Goal: Task Accomplishment & Management: Complete application form

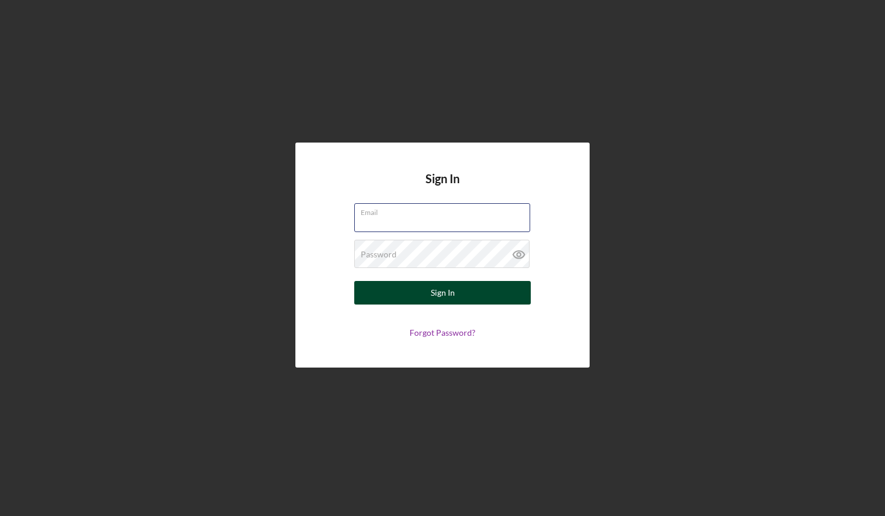
type input "[EMAIL_ADDRESS][DOMAIN_NAME]"
click at [446, 289] on div "Sign In" at bounding box center [443, 293] width 24 height 24
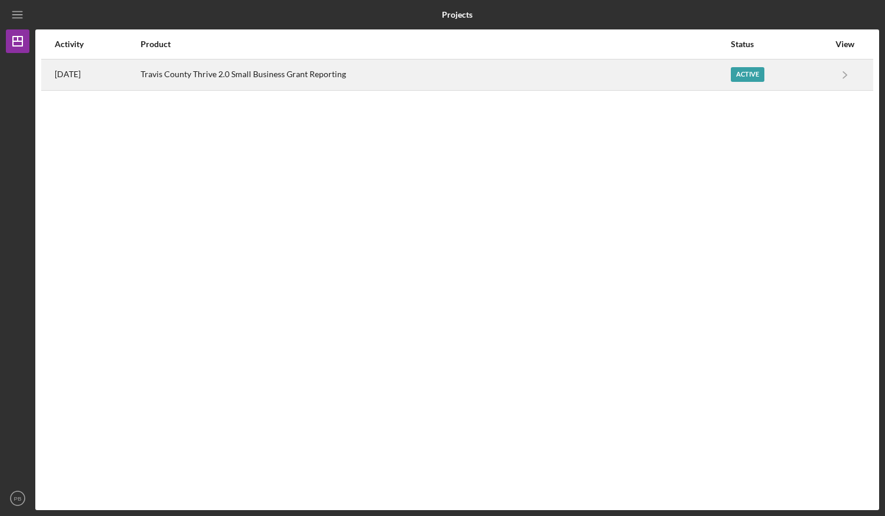
click at [741, 70] on div "Active" at bounding box center [748, 74] width 34 height 15
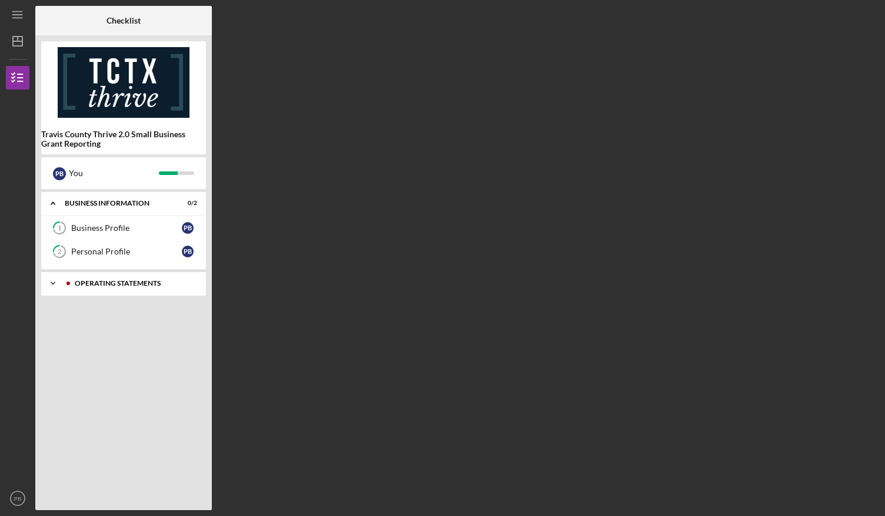
click at [141, 281] on div "Operating Statements" at bounding box center [133, 283] width 117 height 7
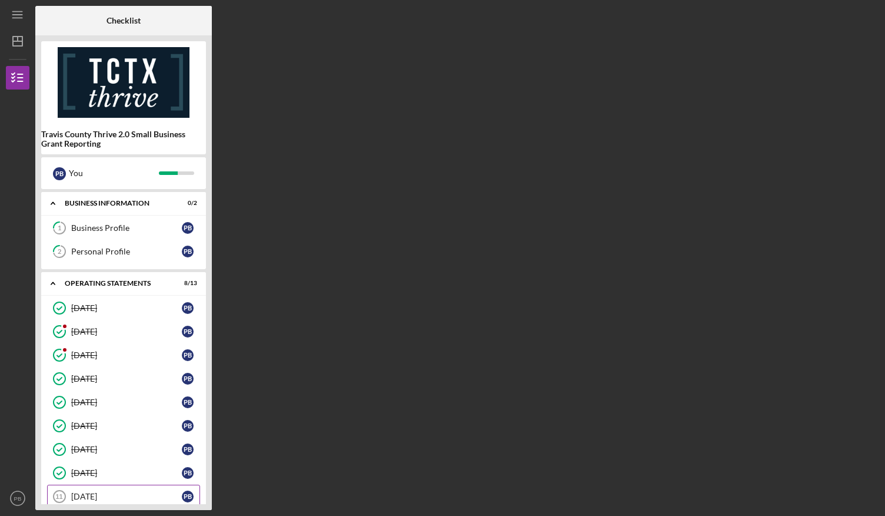
click at [109, 494] on div "[DATE]" at bounding box center [126, 496] width 111 height 9
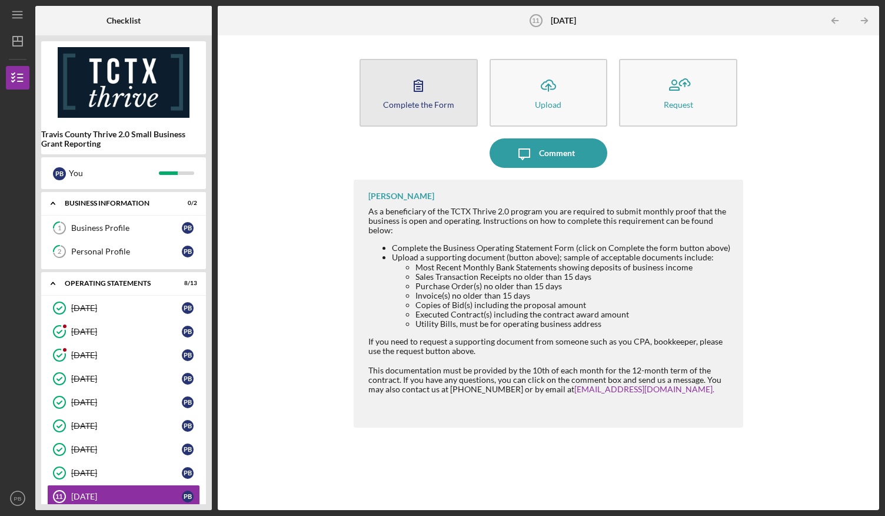
click at [433, 89] on button "Complete the Form Form" at bounding box center [419, 93] width 118 height 68
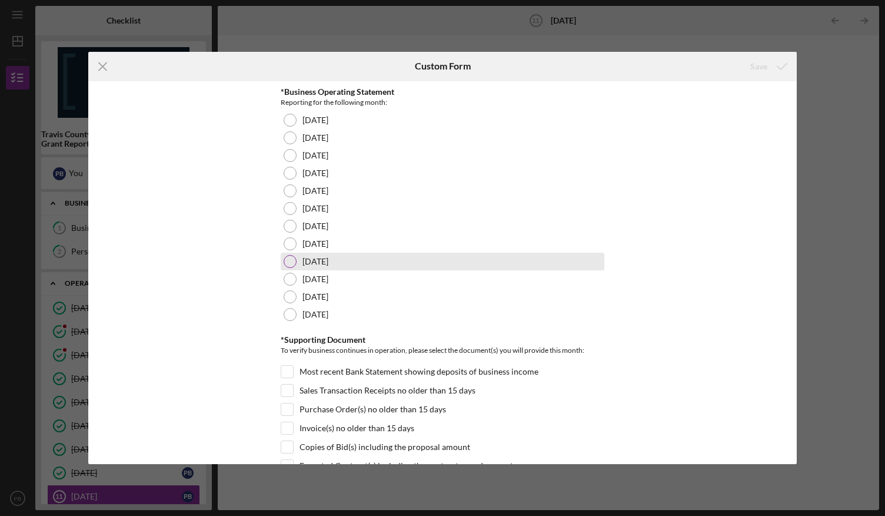
click at [317, 257] on label "[DATE]" at bounding box center [316, 261] width 26 height 9
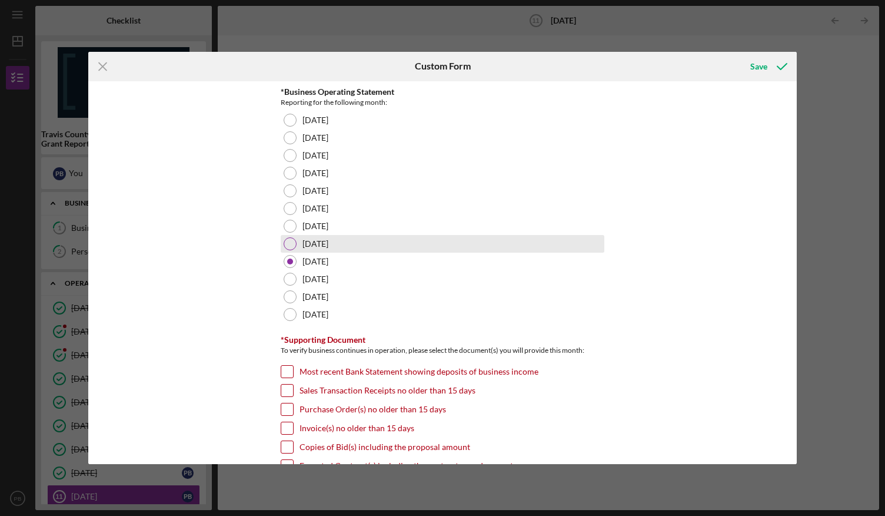
click at [317, 247] on label "[DATE]" at bounding box center [316, 243] width 26 height 9
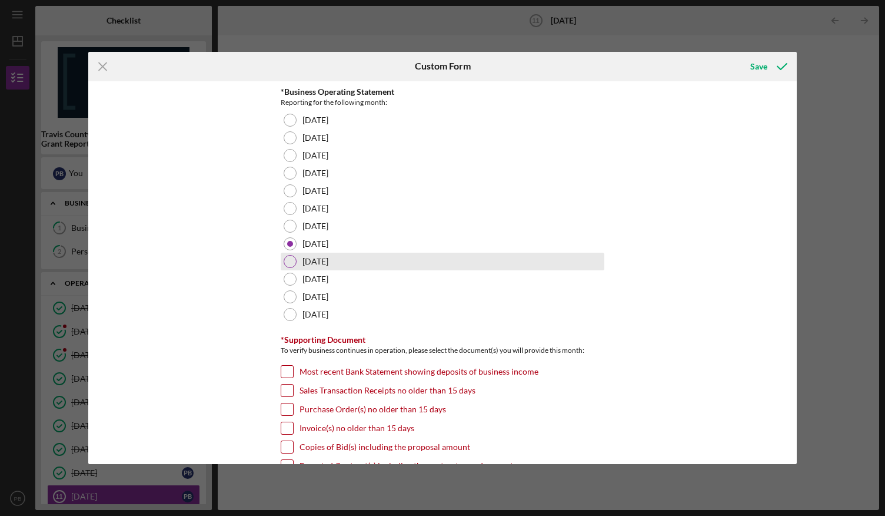
click at [319, 254] on div "[DATE]" at bounding box center [443, 262] width 324 height 18
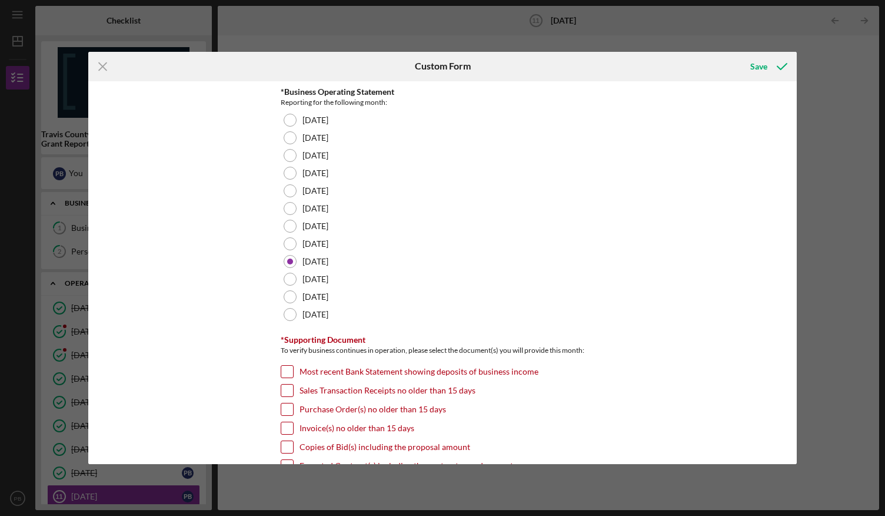
click at [288, 370] on input "Most recent Bank Statement showing deposits of business income" at bounding box center [287, 372] width 12 height 12
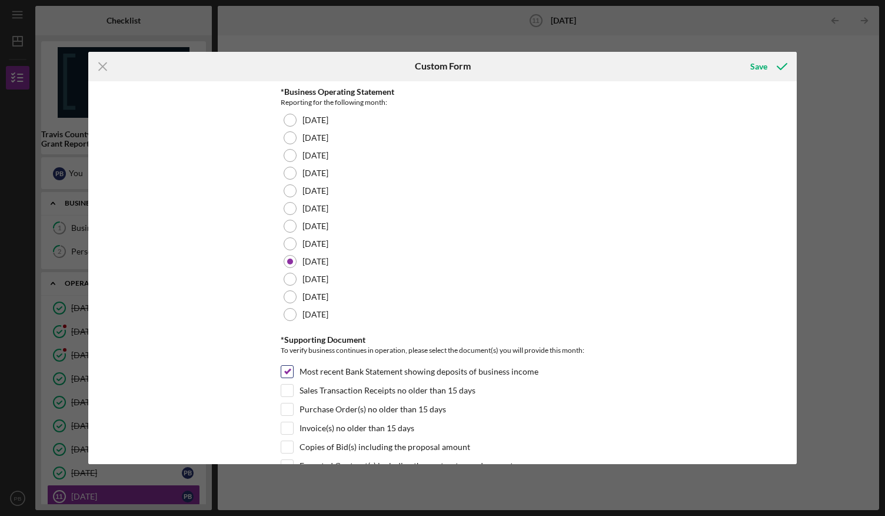
click at [288, 370] on input "Most recent Bank Statement showing deposits of business income" at bounding box center [287, 372] width 12 height 12
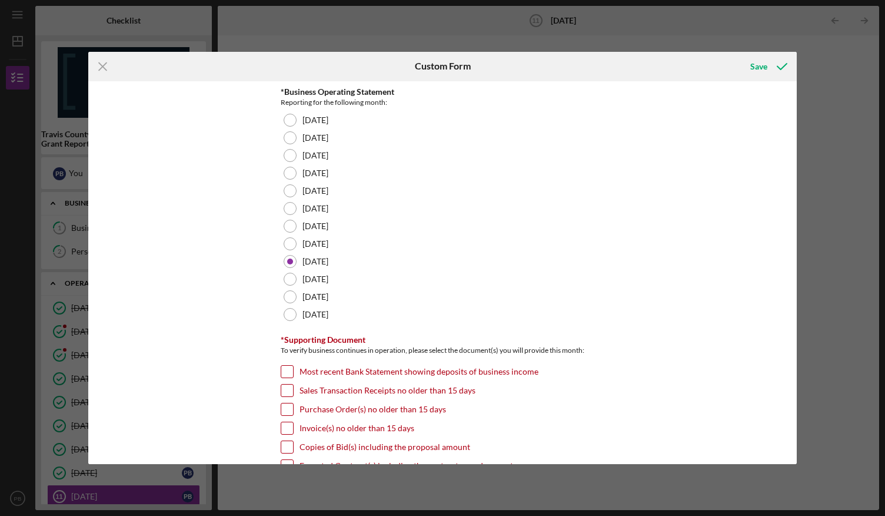
click at [281, 373] on input "Most recent Bank Statement showing deposits of business income" at bounding box center [287, 372] width 12 height 12
checkbox input "true"
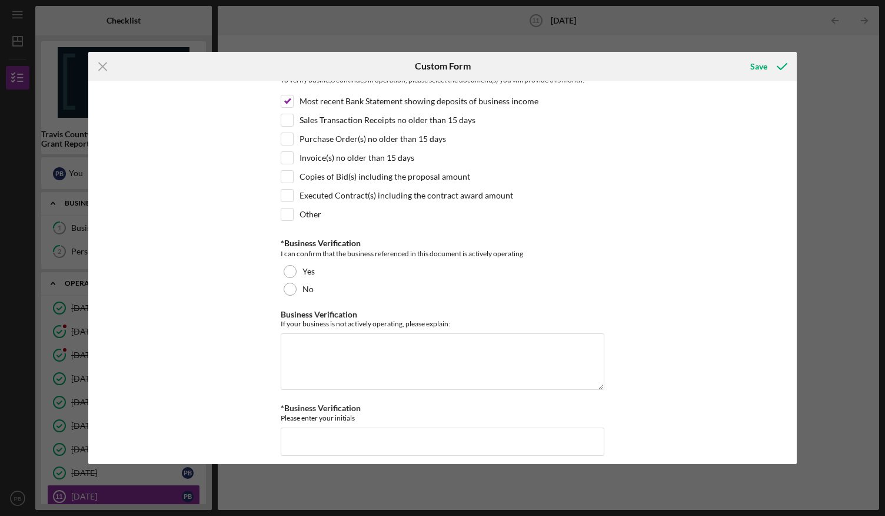
scroll to position [275, 0]
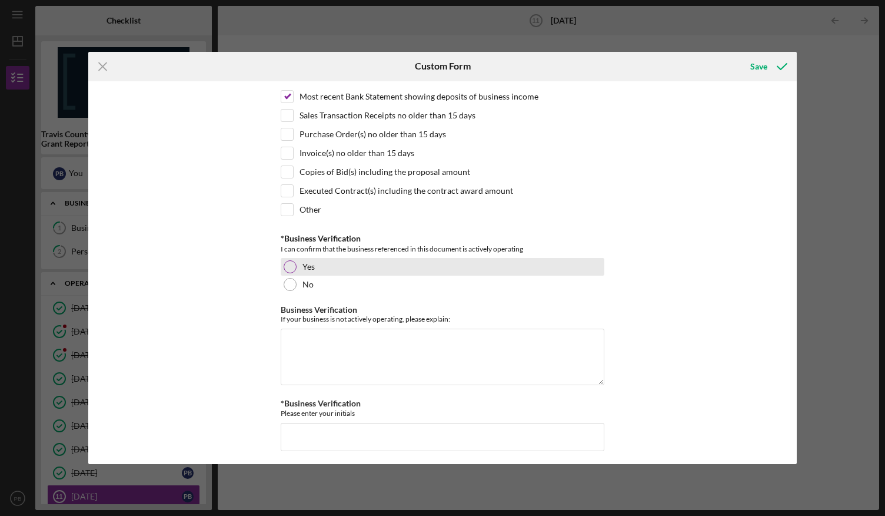
click at [287, 266] on div at bounding box center [290, 266] width 13 height 13
click at [318, 429] on input "*Business Verification" at bounding box center [443, 437] width 324 height 28
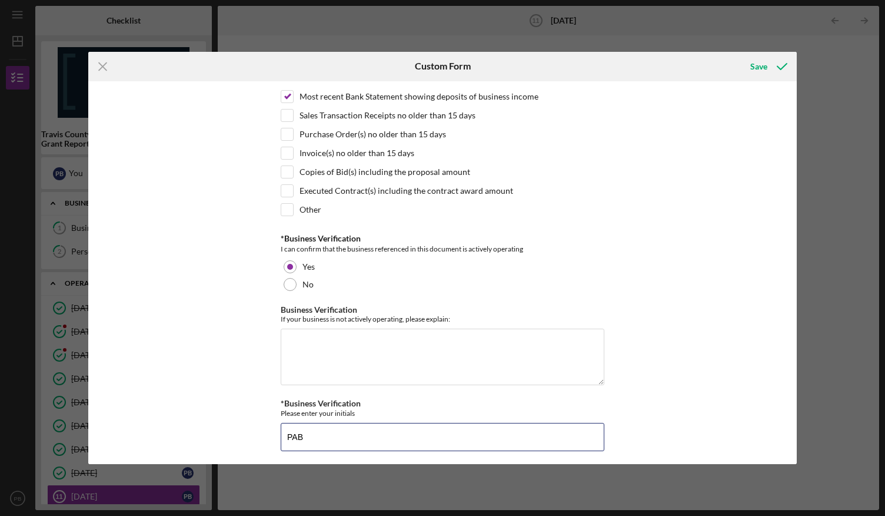
type input "PAB"
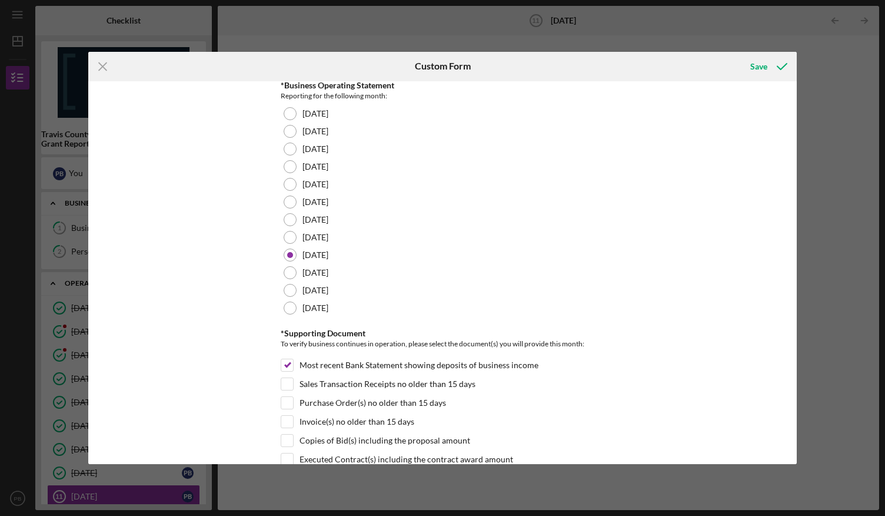
scroll to position [0, 0]
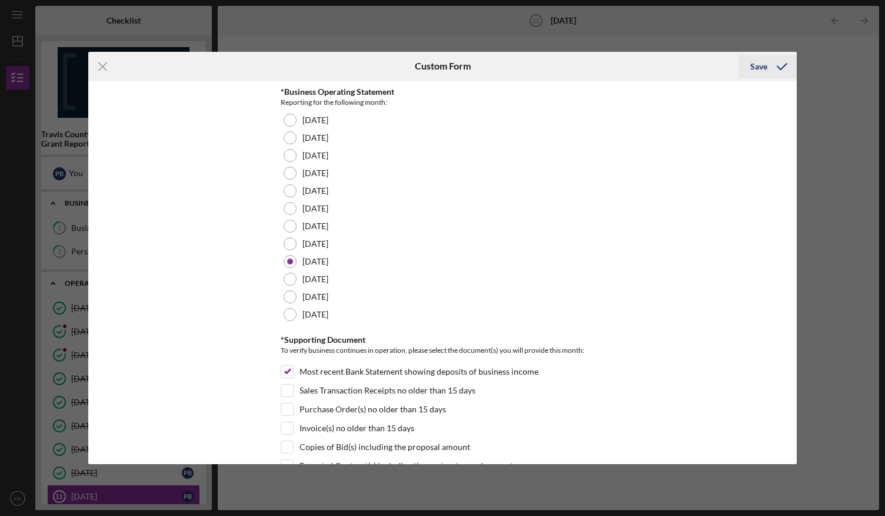
click at [757, 64] on div "Save" at bounding box center [759, 67] width 17 height 24
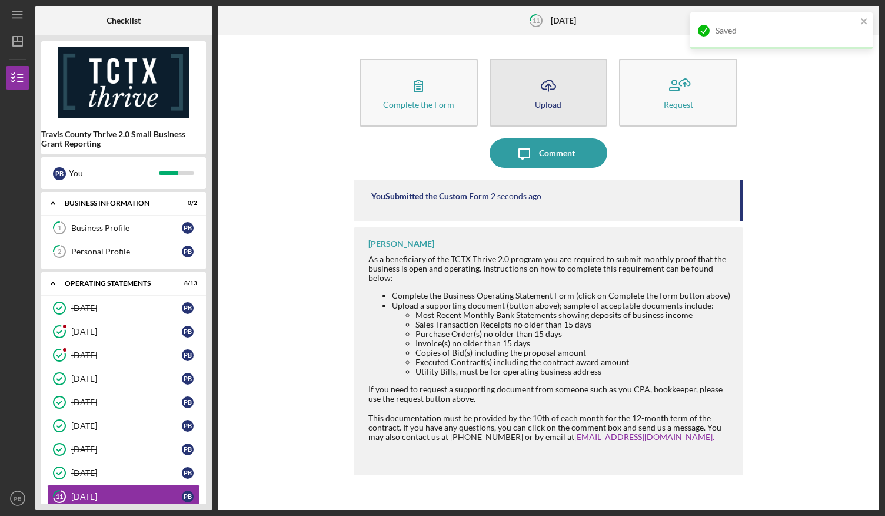
click at [549, 90] on line "button" at bounding box center [549, 87] width 0 height 7
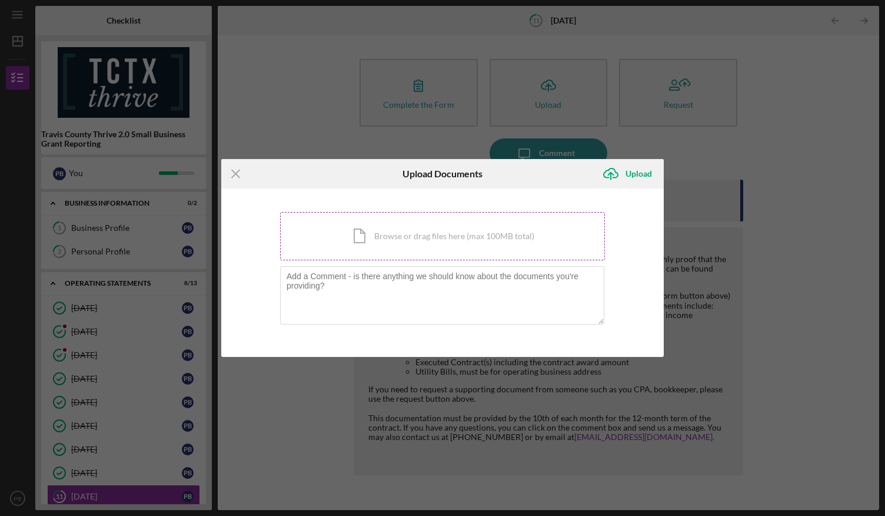
click at [424, 235] on div "Icon/Document Browse or drag files here (max 100MB total) Tap to choose files o…" at bounding box center [442, 236] width 325 height 48
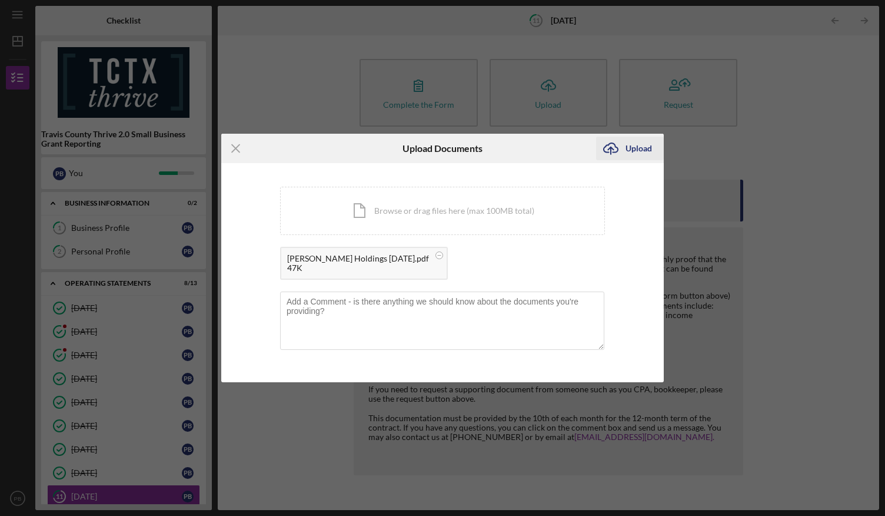
click at [639, 150] on div "Upload" at bounding box center [639, 149] width 26 height 24
